Goal: Find specific page/section: Find specific page/section

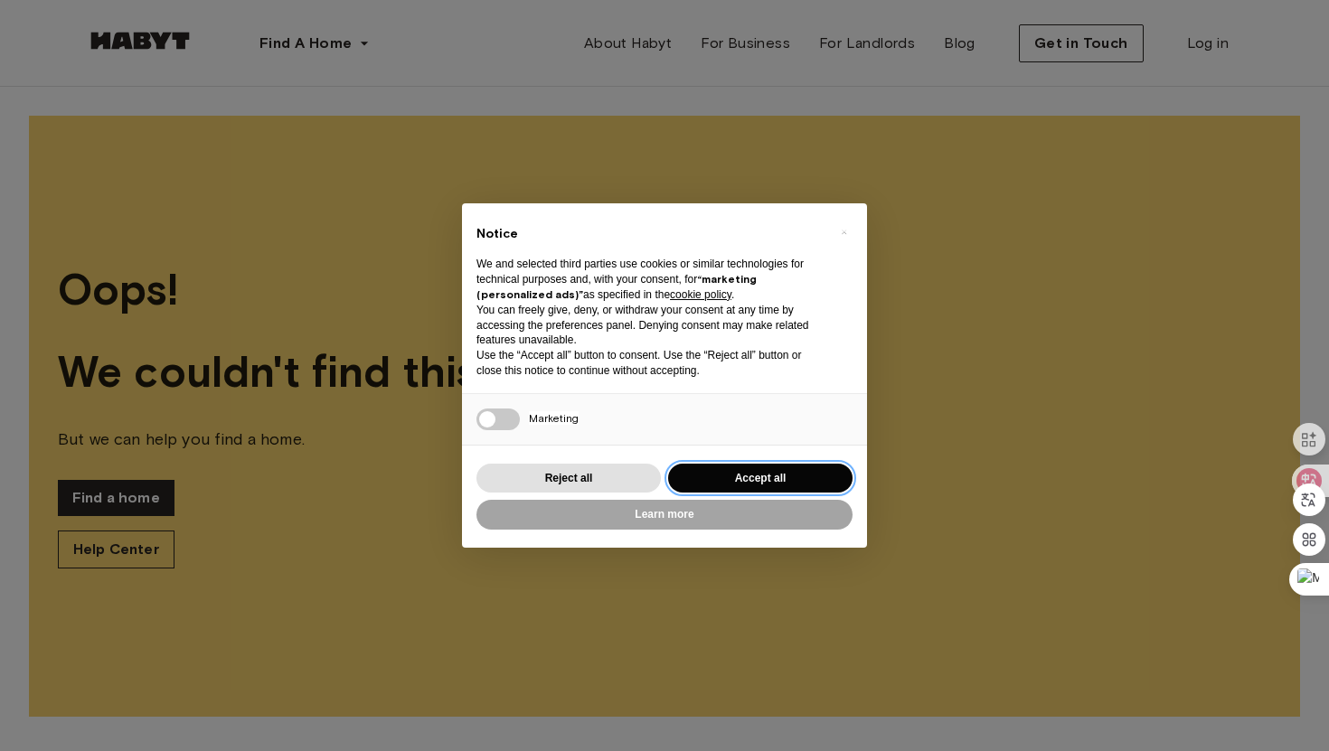
click at [748, 478] on button "Accept all" at bounding box center [760, 479] width 184 height 30
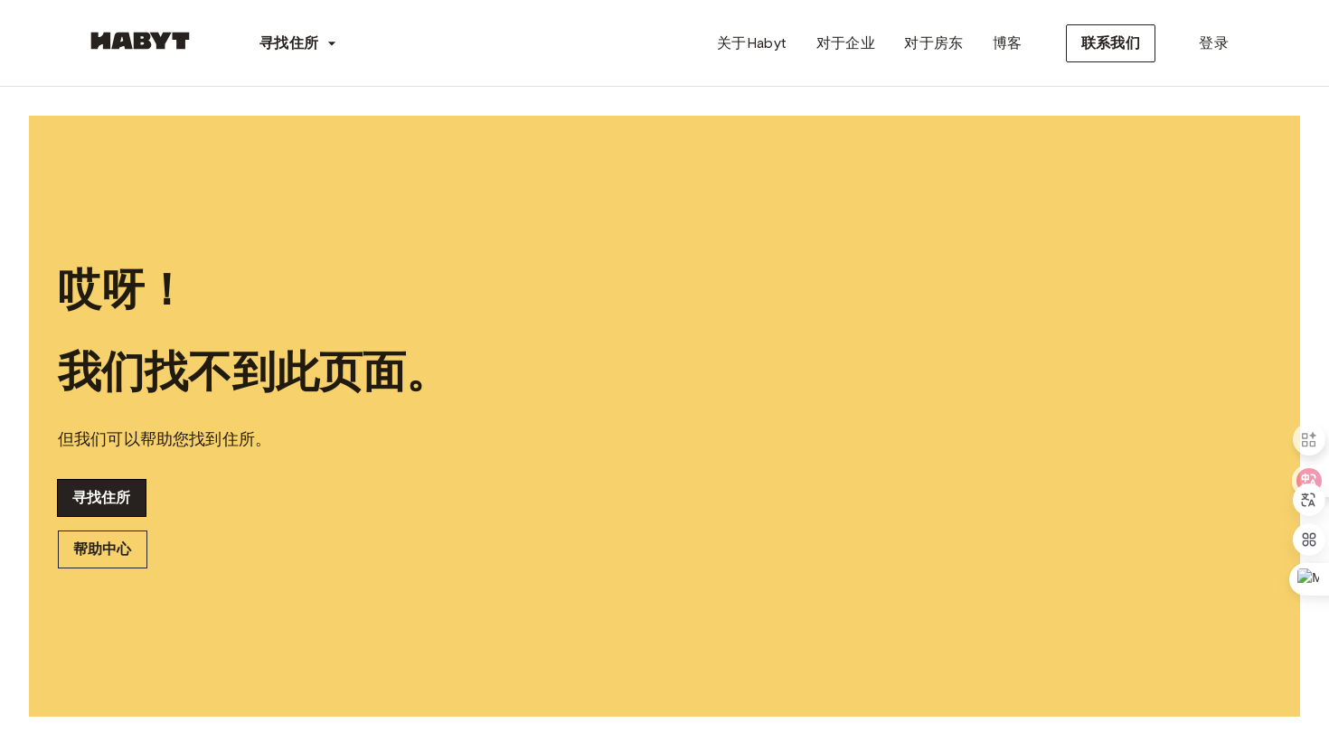
click at [104, 494] on font "寻找住所" at bounding box center [101, 497] width 59 height 17
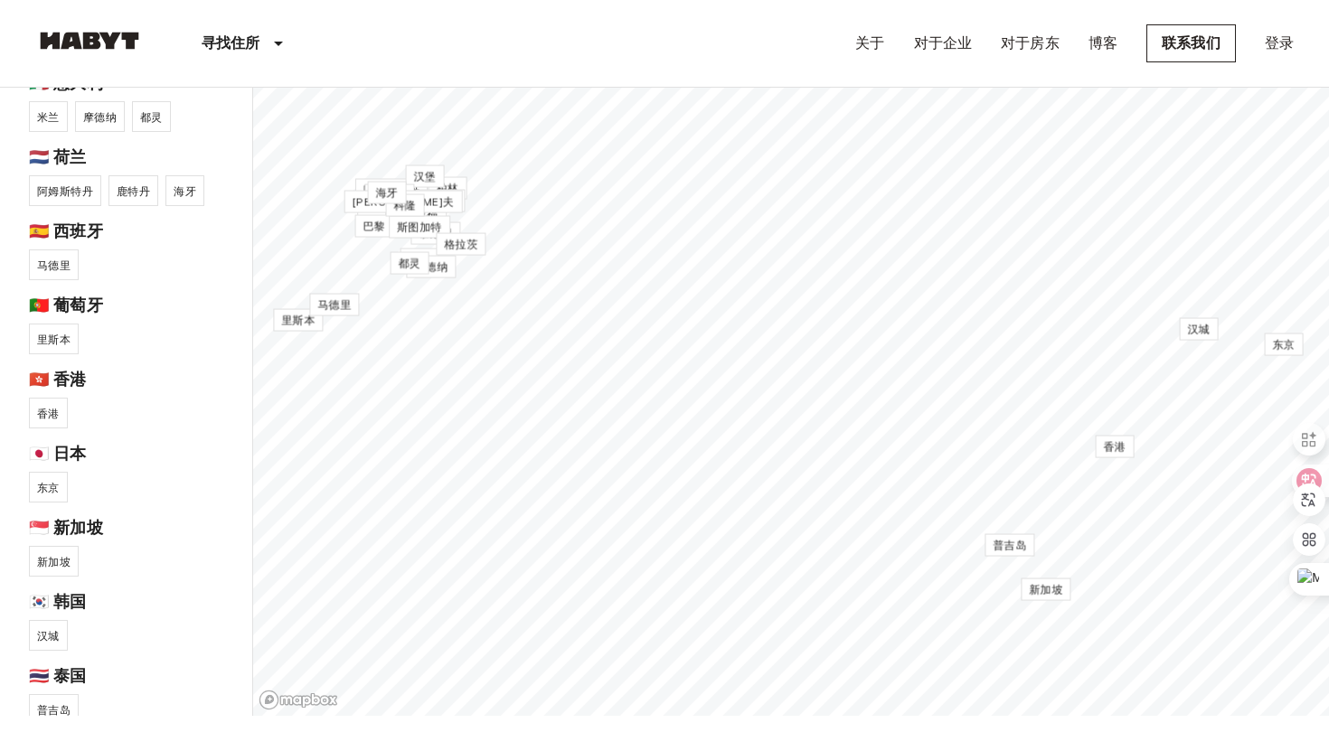
scroll to position [40, 0]
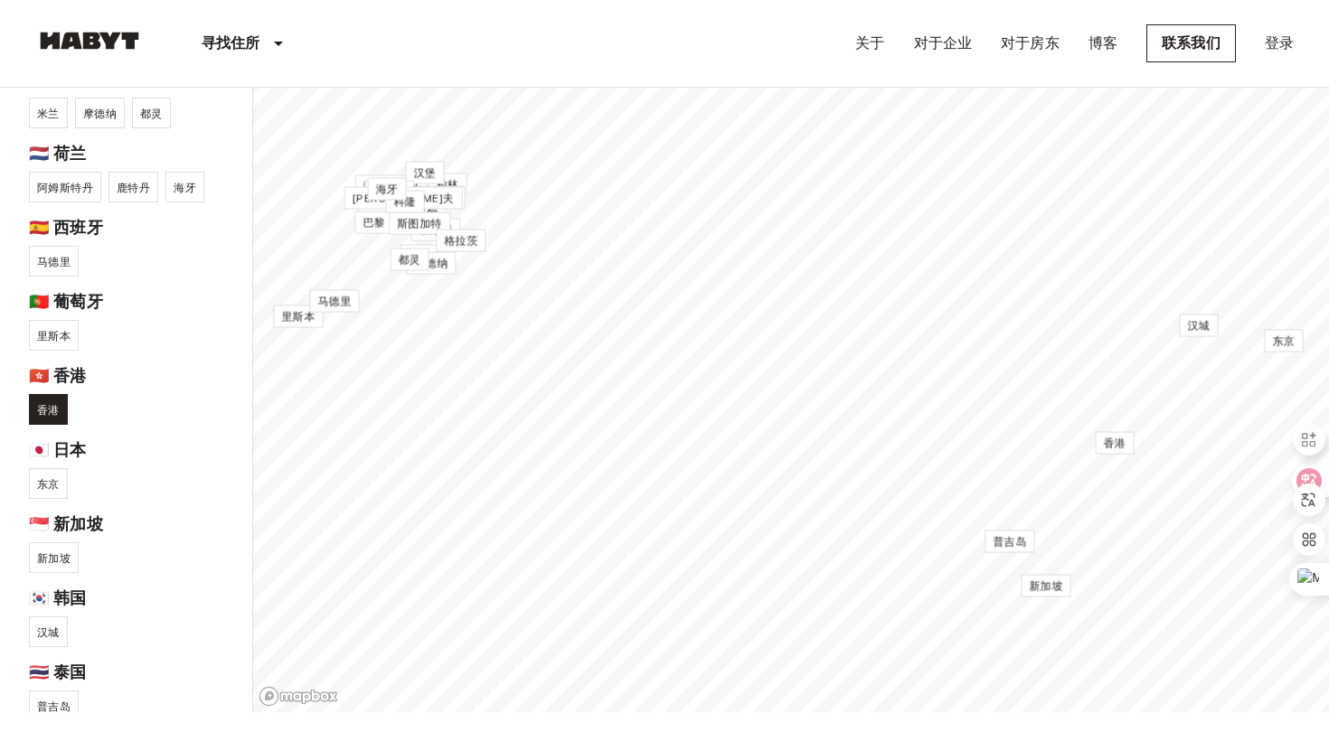
click at [49, 394] on link "香港" at bounding box center [48, 409] width 39 height 31
